Goal: Task Accomplishment & Management: Complete application form

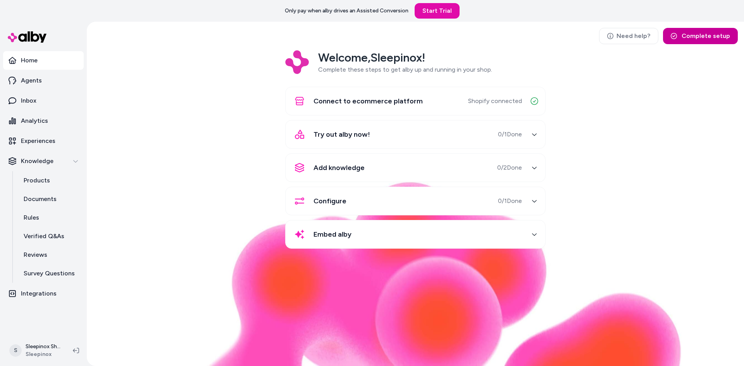
click at [703, 36] on button "Complete setup" at bounding box center [700, 36] width 75 height 16
click at [707, 33] on button "Complete setup" at bounding box center [700, 36] width 75 height 16
click at [524, 134] on button "Try out alby now! 0 / 1 Done" at bounding box center [415, 134] width 250 height 19
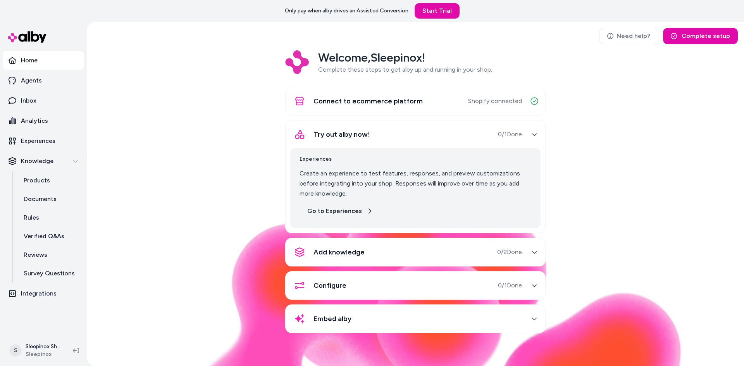
click at [339, 214] on link "Go to Experiences" at bounding box center [340, 211] width 81 height 16
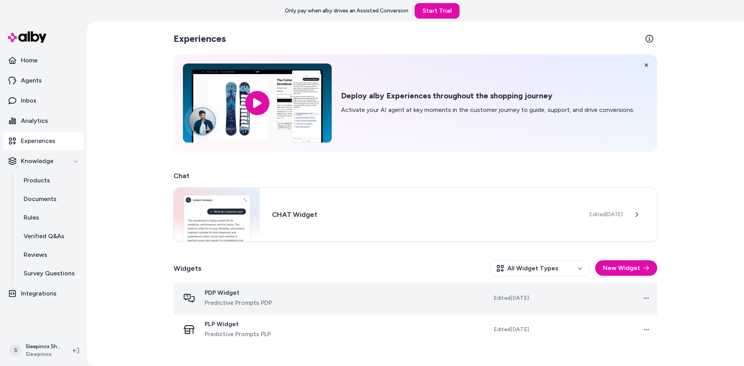
click at [562, 301] on td "Open menu" at bounding box center [596, 298] width 122 height 31
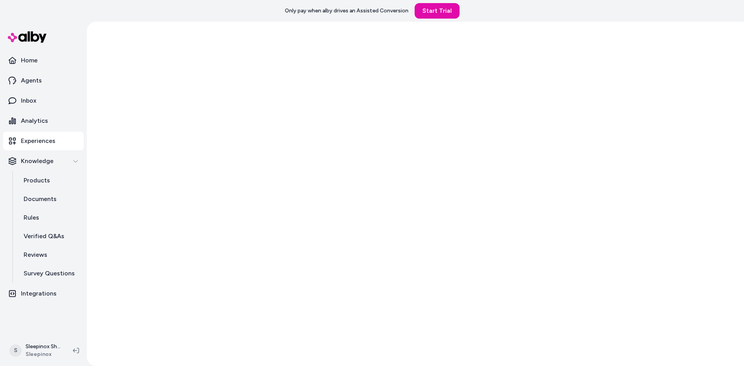
click at [359, 300] on div at bounding box center [415, 194] width 657 height 344
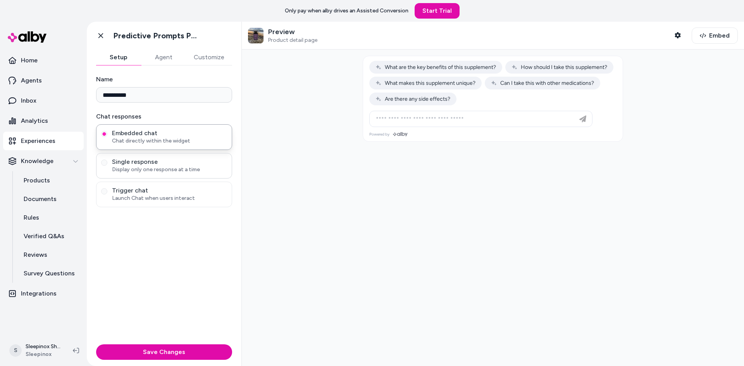
click at [197, 160] on span "Single response" at bounding box center [169, 162] width 115 height 8
click at [107, 160] on button "Single response Display only one response at a time" at bounding box center [104, 163] width 6 height 6
click at [197, 191] on span "Trigger chat" at bounding box center [169, 191] width 115 height 8
click at [107, 191] on button "Trigger chat Launch Chat when users interact" at bounding box center [104, 191] width 6 height 6
click at [191, 133] on span "Embedded chat" at bounding box center [169, 133] width 115 height 8
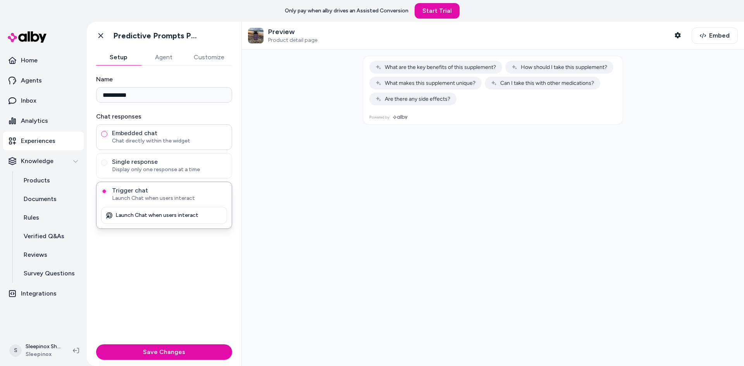
click at [107, 133] on button "Embedded chat Chat directly within the widget" at bounding box center [104, 134] width 6 height 6
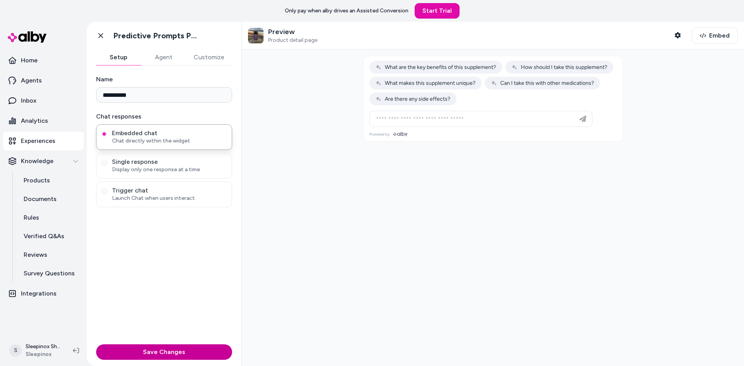
click at [165, 351] on button "Save Changes" at bounding box center [164, 352] width 136 height 16
click at [162, 57] on button "Agent" at bounding box center [163, 58] width 45 height 16
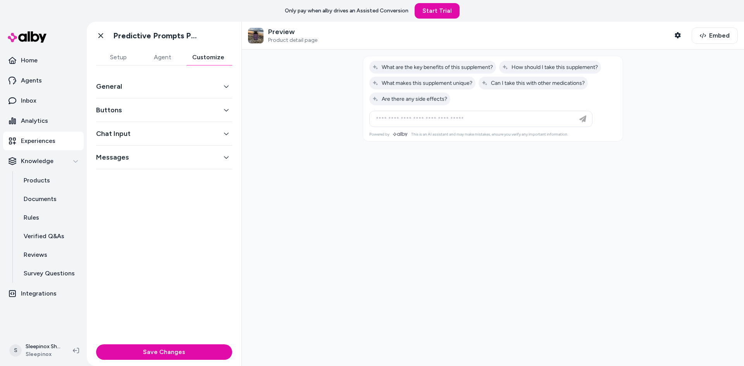
click at [209, 57] on button "Customize" at bounding box center [208, 58] width 48 height 16
click at [718, 36] on span "Embed" at bounding box center [719, 35] width 21 height 9
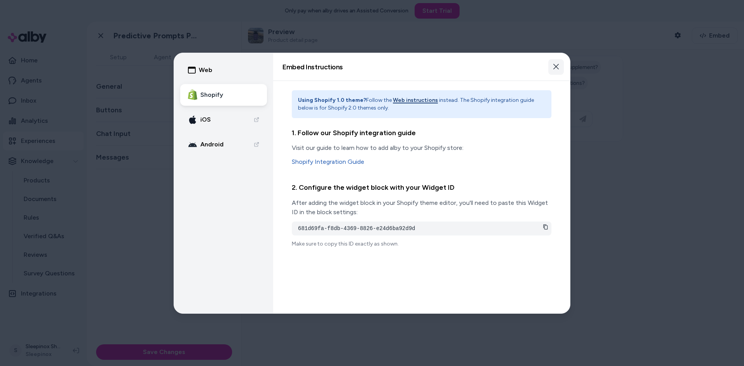
click at [556, 67] on icon "button" at bounding box center [555, 66] width 5 height 5
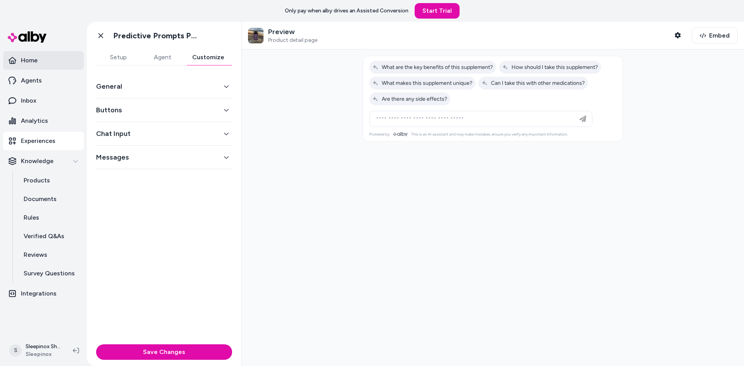
click at [26, 54] on link "Home" at bounding box center [43, 60] width 81 height 19
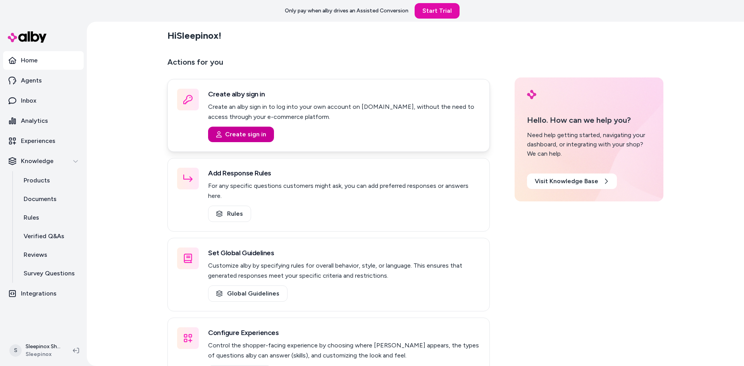
click at [233, 132] on button "Create sign in" at bounding box center [241, 135] width 66 height 16
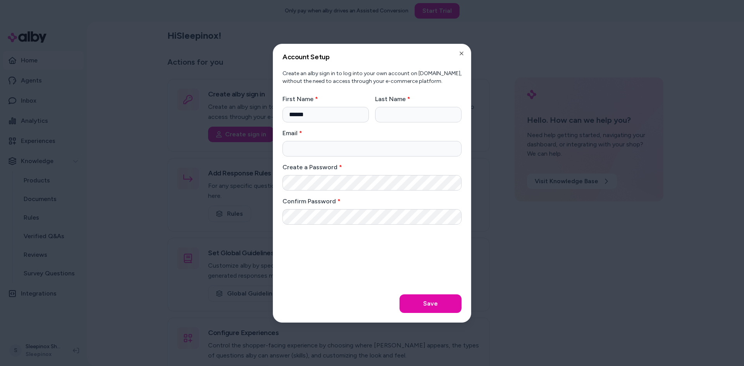
type input "*****"
type input "*"
type input "********"
type input "**********"
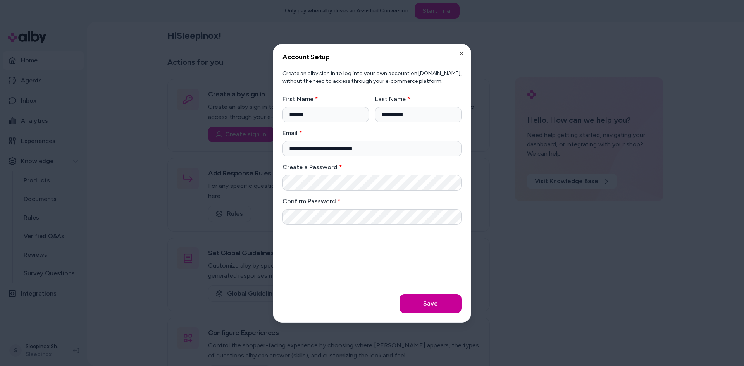
click at [435, 305] on button "Save" at bounding box center [431, 304] width 62 height 19
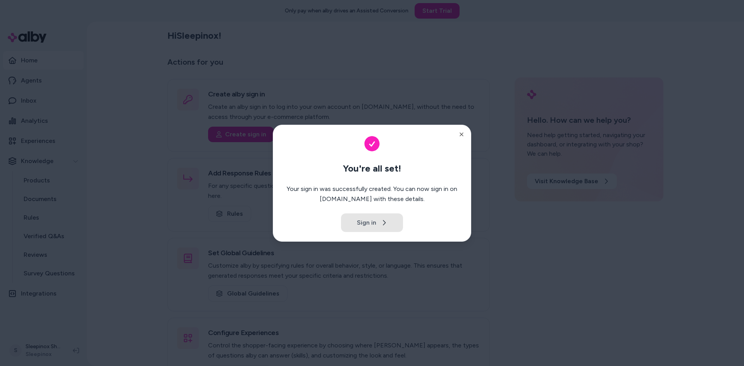
click at [376, 223] on button "Sign in" at bounding box center [372, 223] width 62 height 19
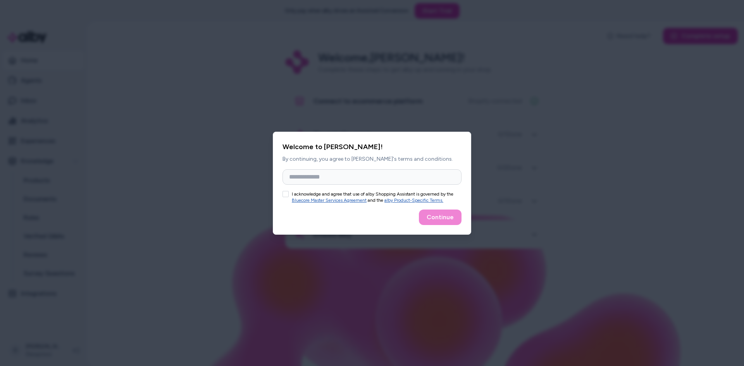
click at [287, 195] on button "I acknowledge and agree that use of alby Shopping Assistant is governed by the …" at bounding box center [285, 194] width 6 height 6
click at [331, 178] on input "Full Name" at bounding box center [371, 177] width 179 height 16
click at [445, 219] on div "Continue" at bounding box center [371, 218] width 179 height 16
click at [317, 178] on input "Full Name" at bounding box center [371, 177] width 179 height 16
type input "*****"
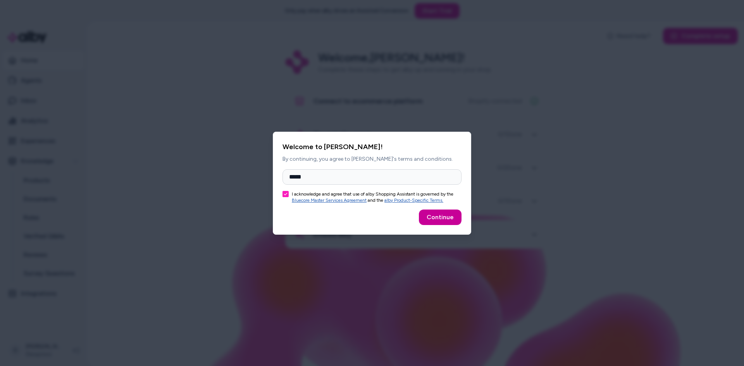
click at [438, 215] on button "Continue" at bounding box center [440, 218] width 43 height 16
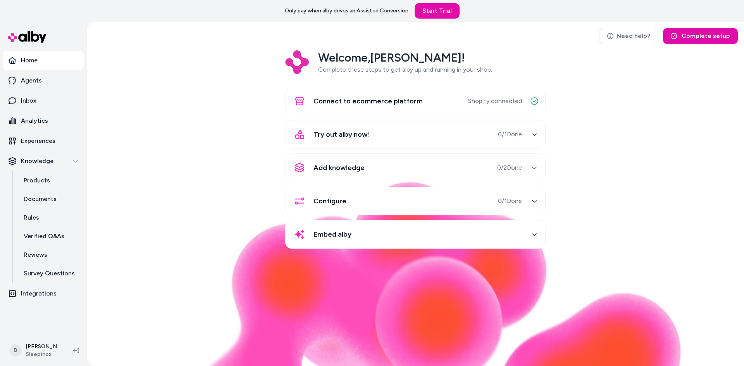
click at [524, 167] on button "Add knowledge 0 / 2 Done" at bounding box center [415, 167] width 250 height 19
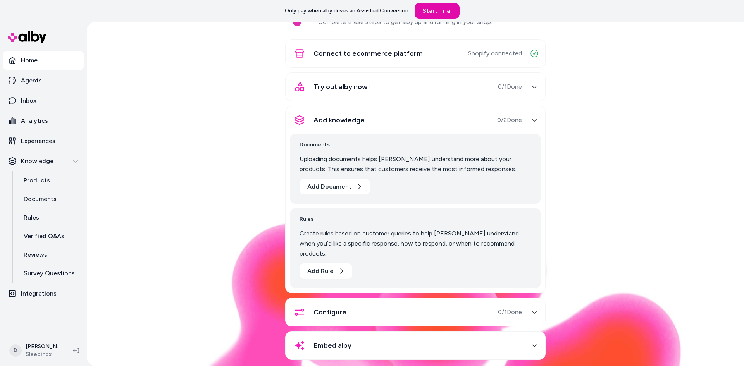
scroll to position [48, 0]
click at [347, 181] on button "Add Document" at bounding box center [335, 186] width 71 height 16
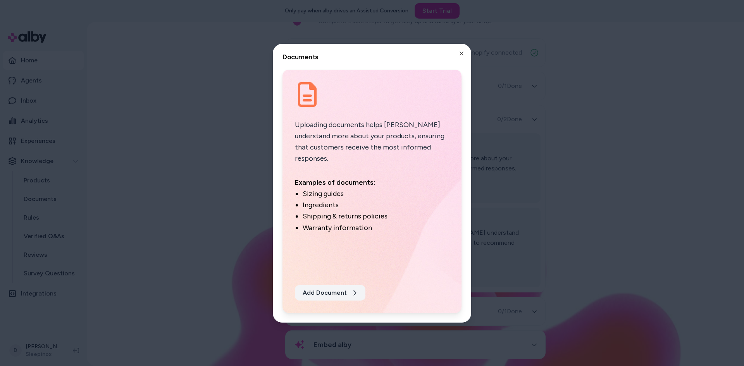
click at [352, 294] on icon at bounding box center [354, 293] width 6 height 6
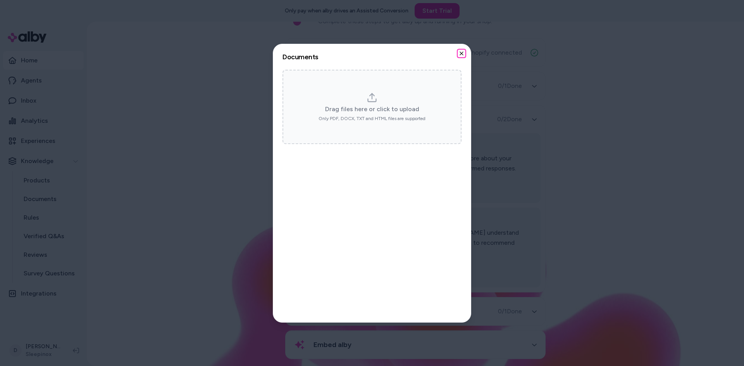
click at [462, 52] on icon "button" at bounding box center [461, 53] width 6 height 6
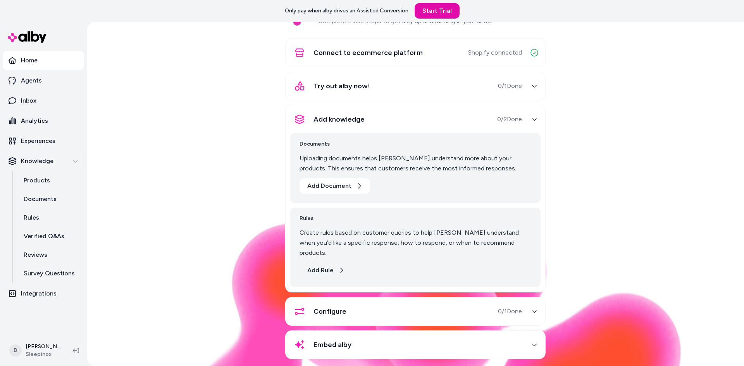
click at [327, 263] on button "Add Rule" at bounding box center [326, 271] width 53 height 16
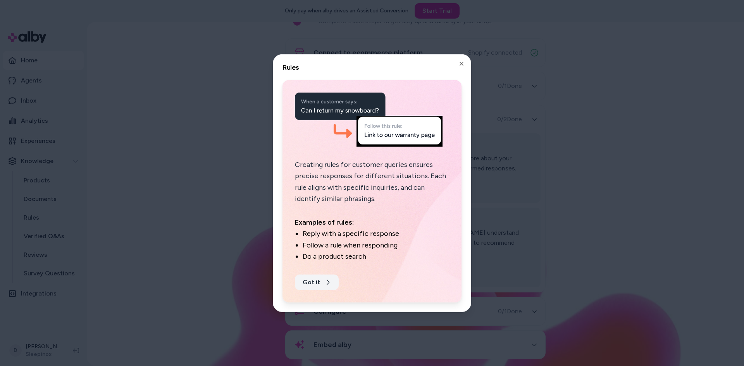
click at [312, 280] on button "Got it" at bounding box center [317, 283] width 44 height 16
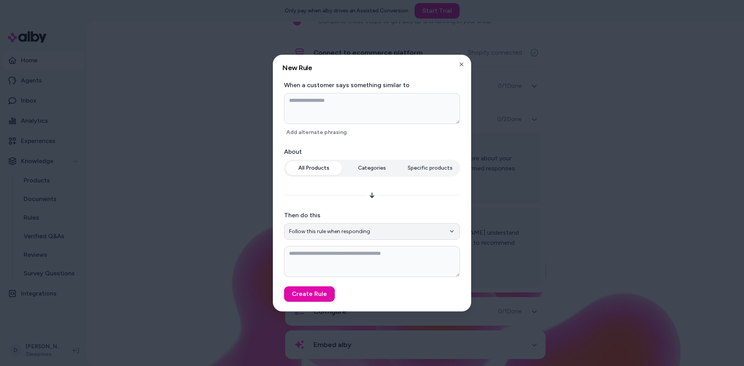
click at [410, 228] on button "Follow this rule when responding" at bounding box center [372, 231] width 176 height 17
click at [417, 199] on div at bounding box center [372, 195] width 176 height 12
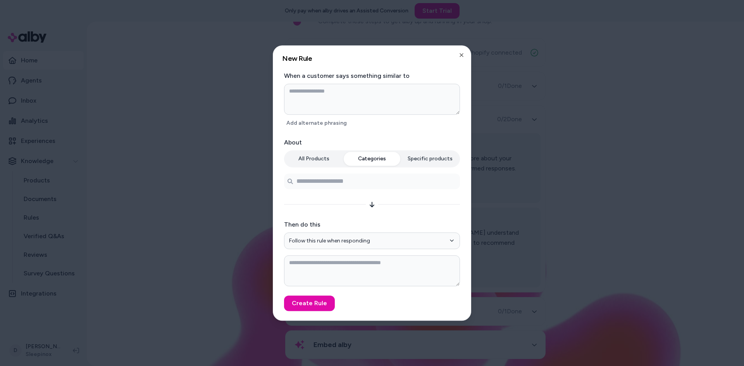
click at [374, 168] on div "All Products Categories Specific products" at bounding box center [372, 169] width 176 height 39
click at [424, 158] on button "Specific products" at bounding box center [430, 159] width 57 height 14
click at [462, 55] on icon "button" at bounding box center [461, 54] width 3 height 3
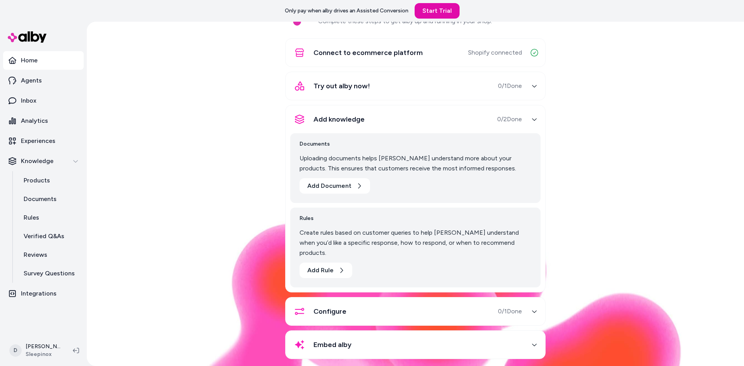
click at [501, 307] on span "0 / 1 Done" at bounding box center [510, 311] width 24 height 9
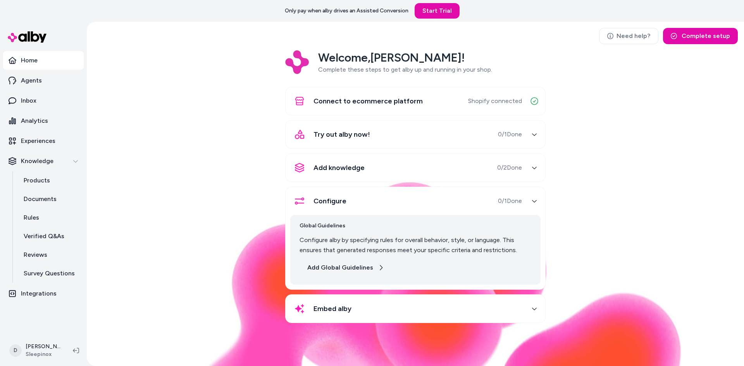
click at [370, 270] on button "Add Global Guidelines" at bounding box center [346, 268] width 92 height 16
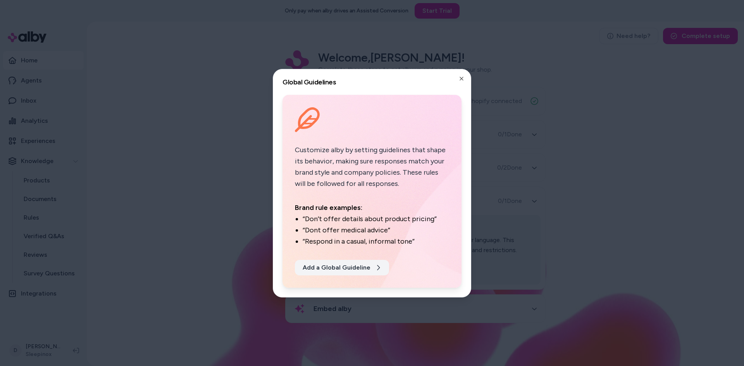
click at [357, 267] on button "Add a Global Guideline" at bounding box center [342, 268] width 94 height 16
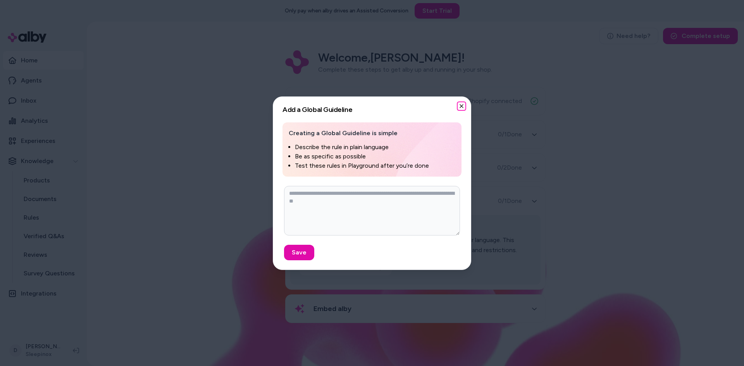
click at [463, 105] on icon "button" at bounding box center [461, 106] width 3 height 3
type textarea "*"
